Goal: Task Accomplishment & Management: Use online tool/utility

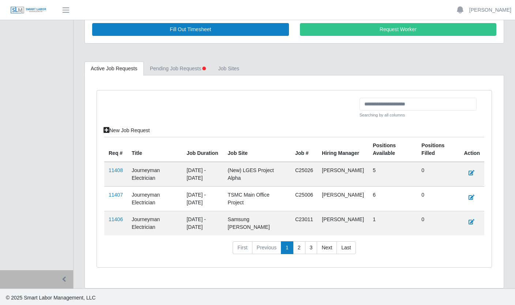
scroll to position [129, 0]
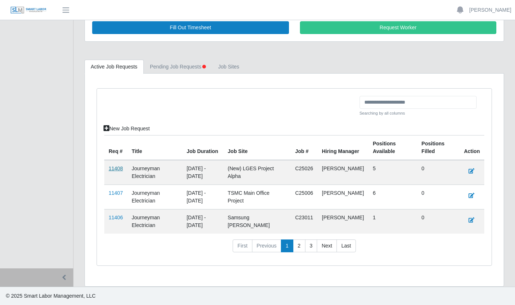
click at [118, 167] on link "11408" at bounding box center [116, 168] width 14 height 6
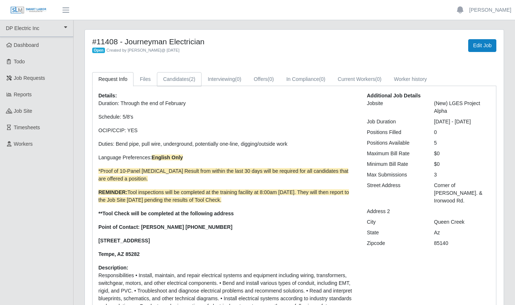
click at [184, 77] on link "Candidates (2)" at bounding box center [179, 79] width 45 height 14
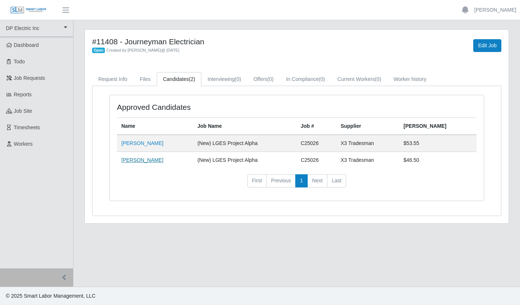
click at [144, 158] on link "[PERSON_NAME]" at bounding box center [142, 160] width 42 height 6
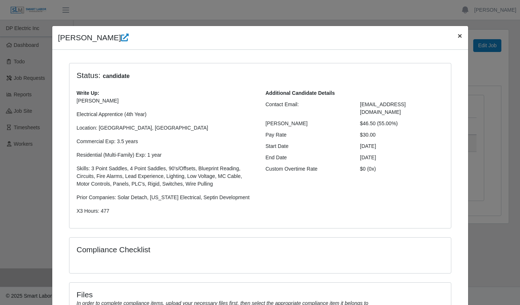
click at [460, 36] on button "×" at bounding box center [460, 35] width 16 height 19
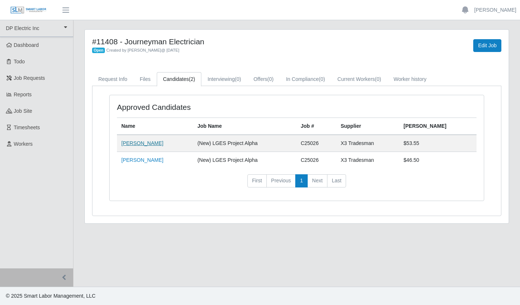
click at [141, 143] on link "[PERSON_NAME]" at bounding box center [142, 143] width 42 height 6
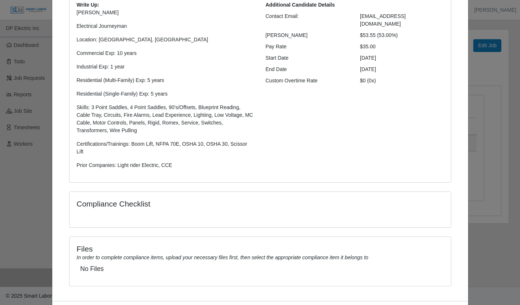
scroll to position [123, 0]
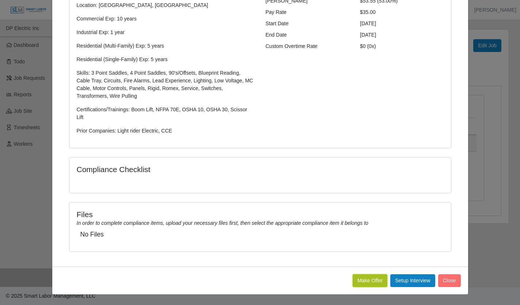
click at [353, 278] on button "Make Offer" at bounding box center [370, 280] width 35 height 13
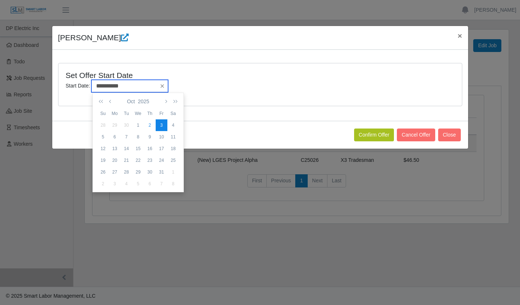
click at [137, 89] on input "**********" at bounding box center [129, 86] width 77 height 12
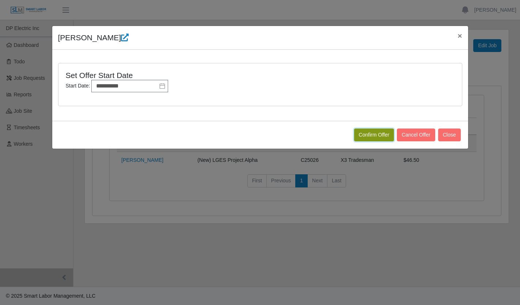
click at [380, 135] on button "Confirm Offer" at bounding box center [374, 134] width 40 height 13
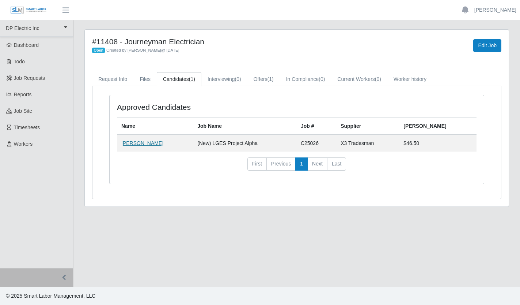
click at [141, 143] on link "[PERSON_NAME]" at bounding box center [142, 143] width 42 height 6
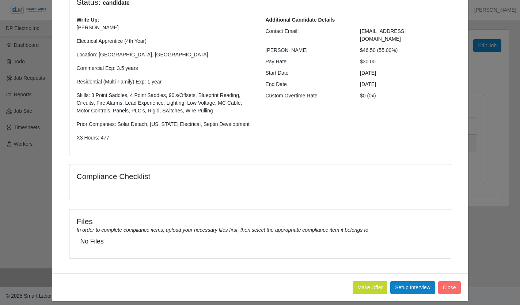
scroll to position [80, 0]
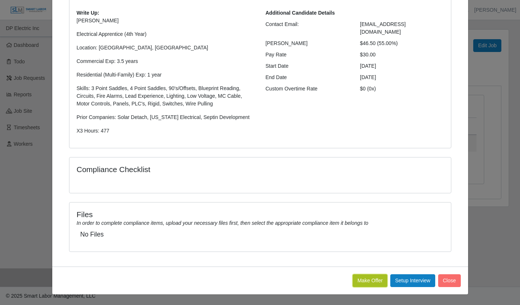
click at [364, 278] on button "Make Offer" at bounding box center [370, 280] width 35 height 13
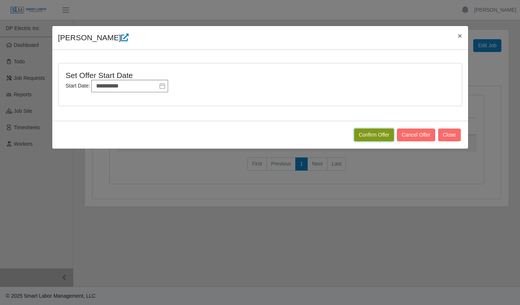
click at [366, 135] on button "Confirm Offer" at bounding box center [374, 134] width 40 height 13
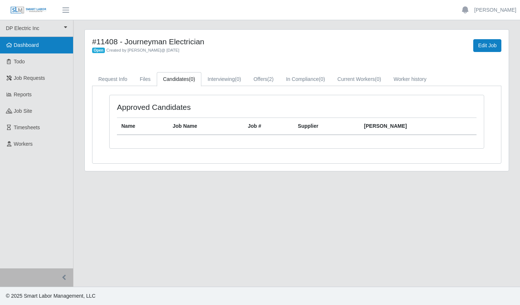
click at [46, 44] on link "Dashboard" at bounding box center [36, 45] width 73 height 16
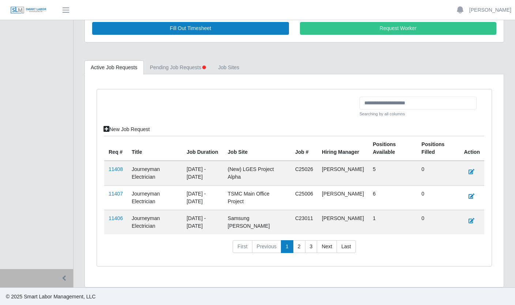
scroll to position [129, 0]
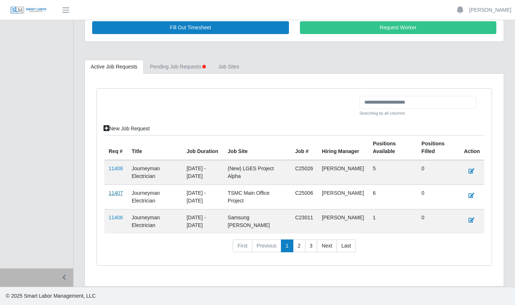
click at [117, 193] on link "11407" at bounding box center [116, 193] width 14 height 6
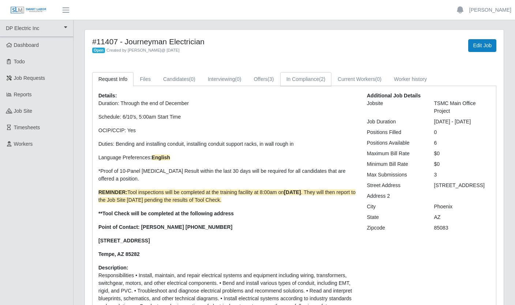
click at [332, 83] on link "In Compliance (2)" at bounding box center [306, 79] width 52 height 14
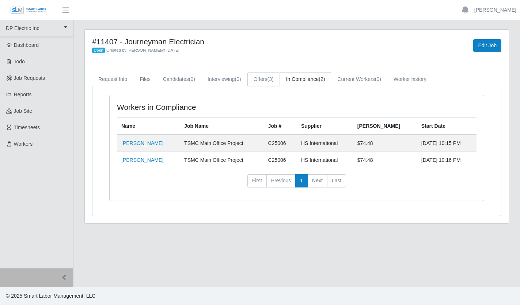
click at [274, 78] on span "(3)" at bounding box center [271, 79] width 6 height 6
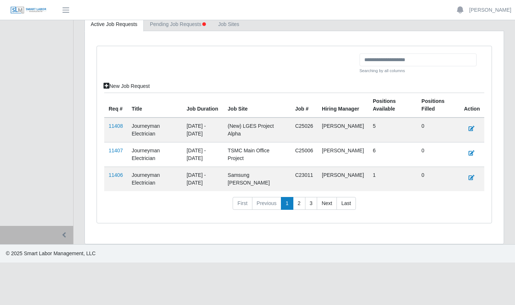
scroll to position [129, 0]
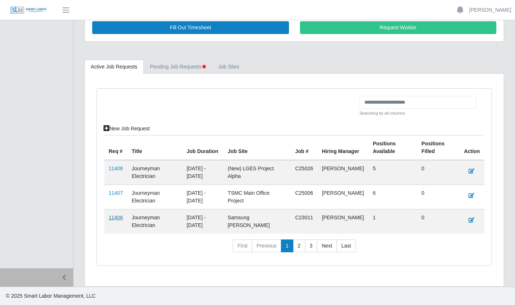
click at [118, 217] on link "11406" at bounding box center [116, 217] width 14 height 6
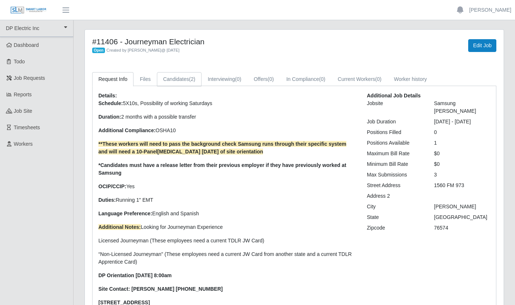
click at [184, 79] on link "Candidates (2)" at bounding box center [179, 79] width 45 height 14
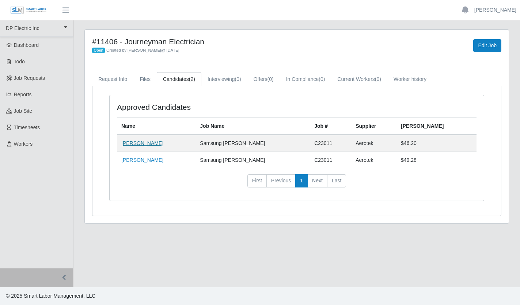
click at [151, 142] on link "[PERSON_NAME]" at bounding box center [142, 143] width 42 height 6
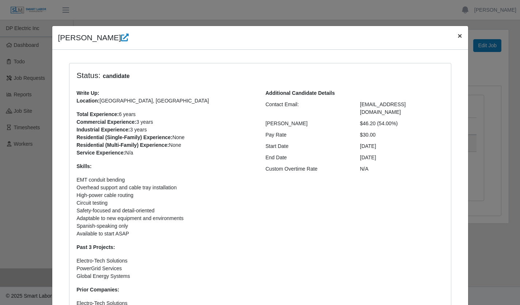
click at [458, 34] on span "×" at bounding box center [460, 35] width 4 height 8
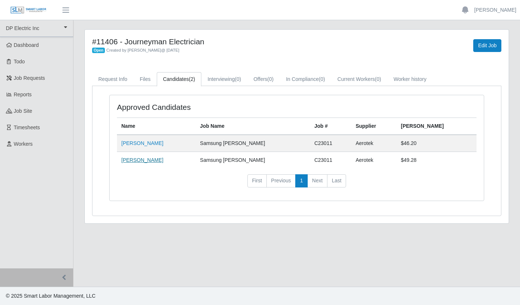
click at [146, 161] on link "[PERSON_NAME]" at bounding box center [142, 160] width 42 height 6
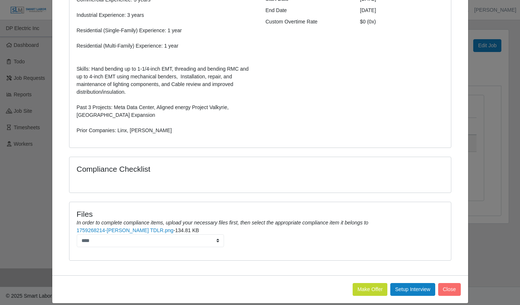
scroll to position [147, 0]
click at [367, 288] on button "Make Offer" at bounding box center [370, 289] width 35 height 13
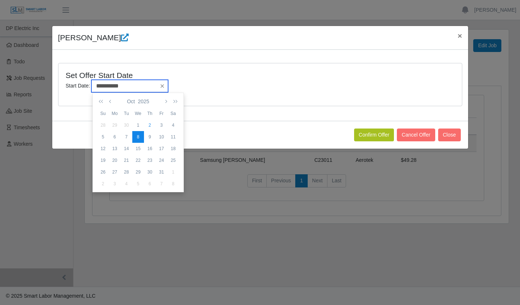
click at [147, 86] on input "**********" at bounding box center [129, 86] width 77 height 12
click at [138, 137] on div "8" at bounding box center [138, 136] width 12 height 7
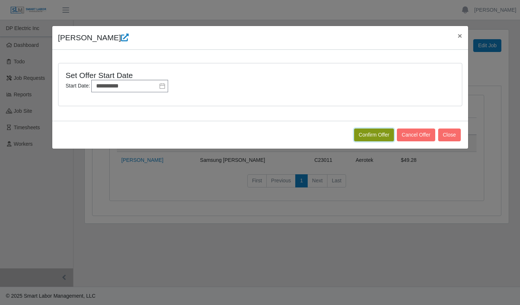
click at [362, 132] on button "Confirm Offer" at bounding box center [374, 134] width 40 height 13
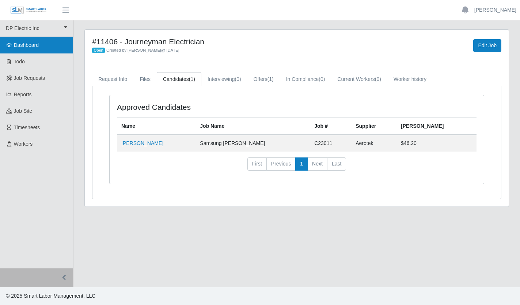
click at [29, 43] on span "Dashboard" at bounding box center [26, 45] width 25 height 6
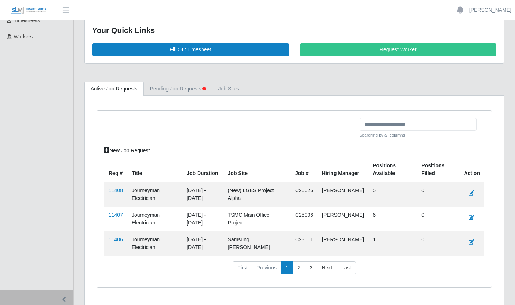
scroll to position [105, 0]
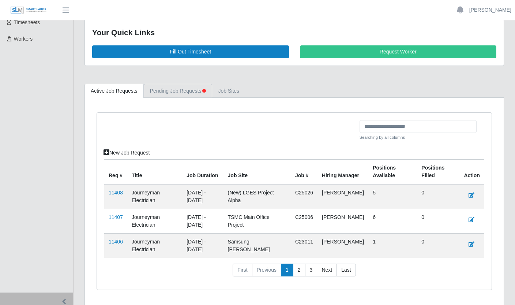
click at [190, 93] on link "Pending Job Requests" at bounding box center [178, 91] width 68 height 14
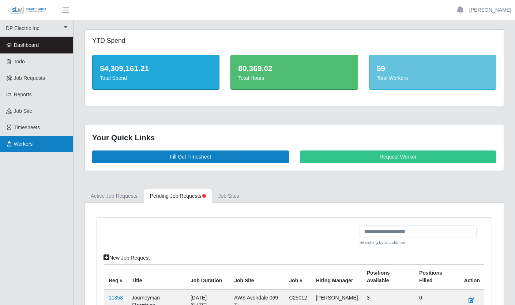
click at [23, 143] on span "Workers" at bounding box center [23, 144] width 19 height 6
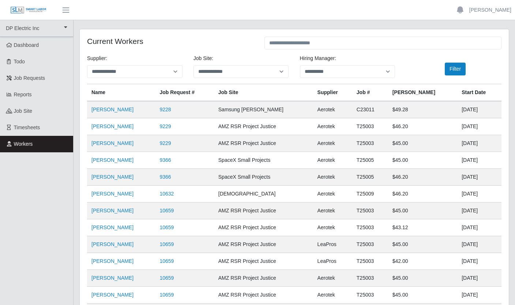
click at [339, 93] on th "Supplier" at bounding box center [332, 92] width 39 height 17
click at [150, 73] on select "**********" at bounding box center [134, 71] width 95 height 13
select select "**"
click at [87, 65] on select "**********" at bounding box center [134, 71] width 95 height 13
click at [456, 69] on button "Filter" at bounding box center [455, 69] width 21 height 13
